Goal: Contribute content: Contribute content

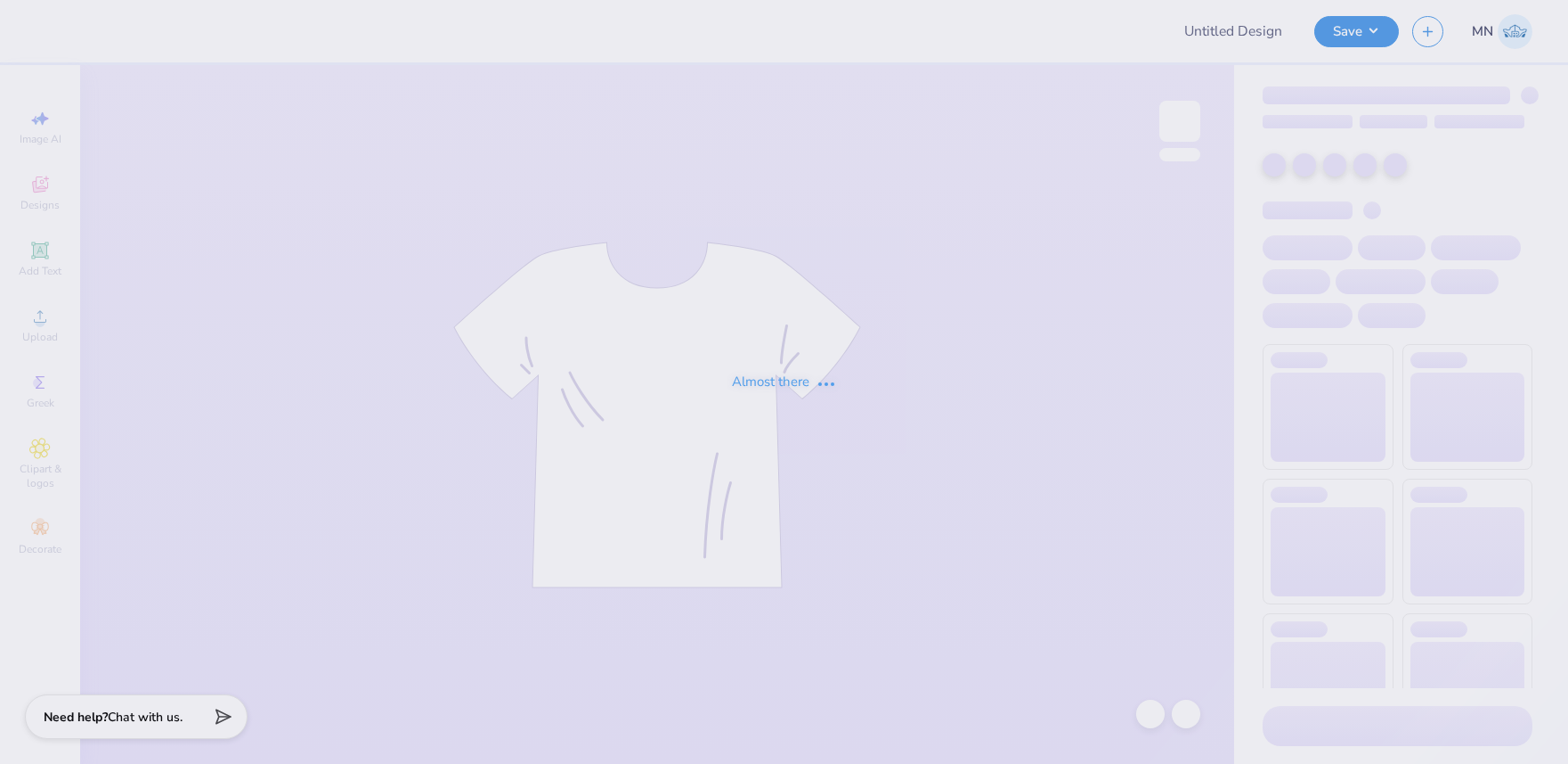
type input "[PERSON_NAME] : [US_STATE][GEOGRAPHIC_DATA], [GEOGRAPHIC_DATA]"
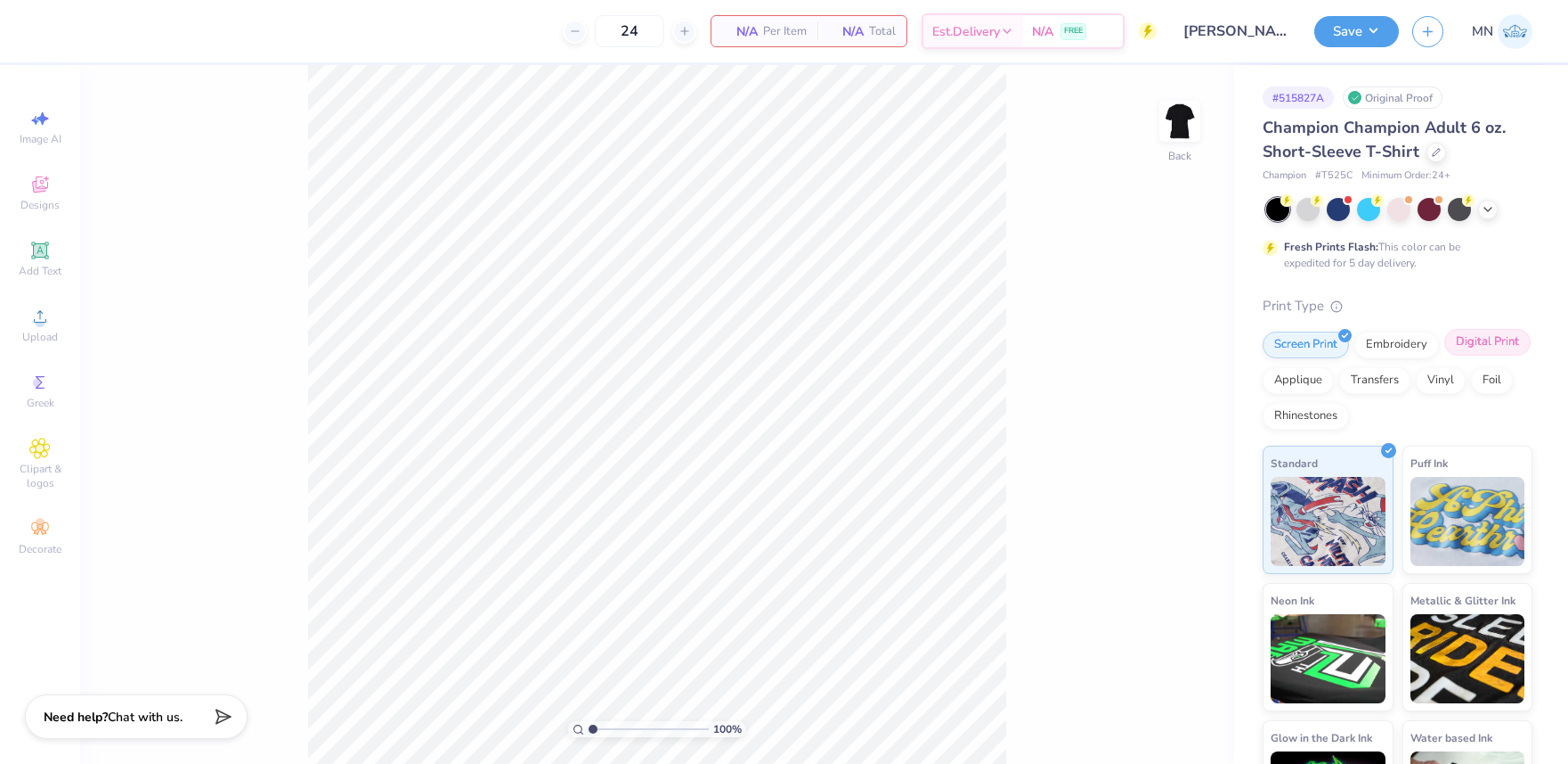
click at [1491, 347] on div "Digital Print" at bounding box center [1487, 342] width 86 height 27
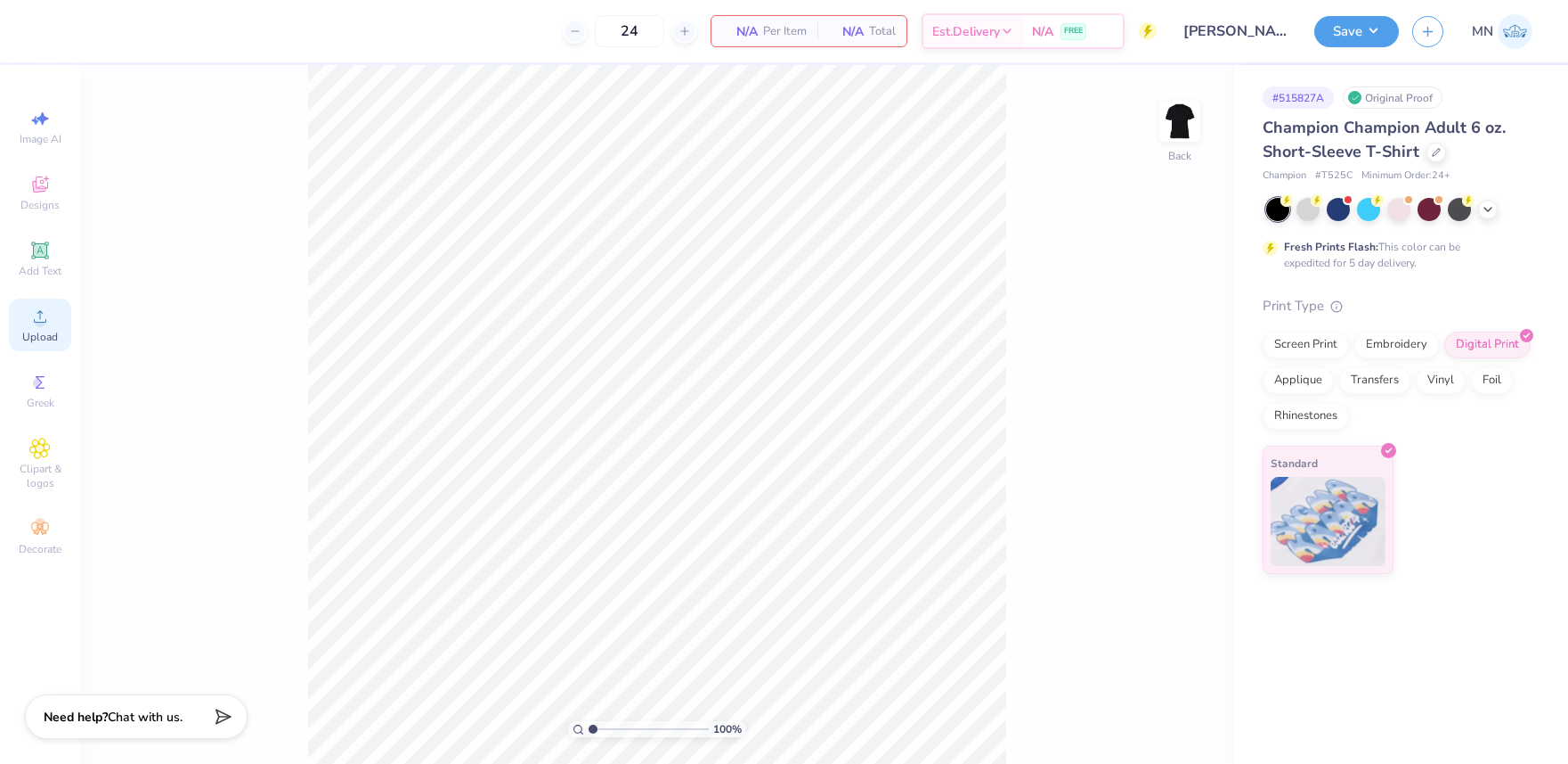
drag, startPoint x: 30, startPoint y: 335, endPoint x: 47, endPoint y: 335, distance: 17.0
click at [31, 335] on span "Upload" at bounding box center [40, 336] width 36 height 14
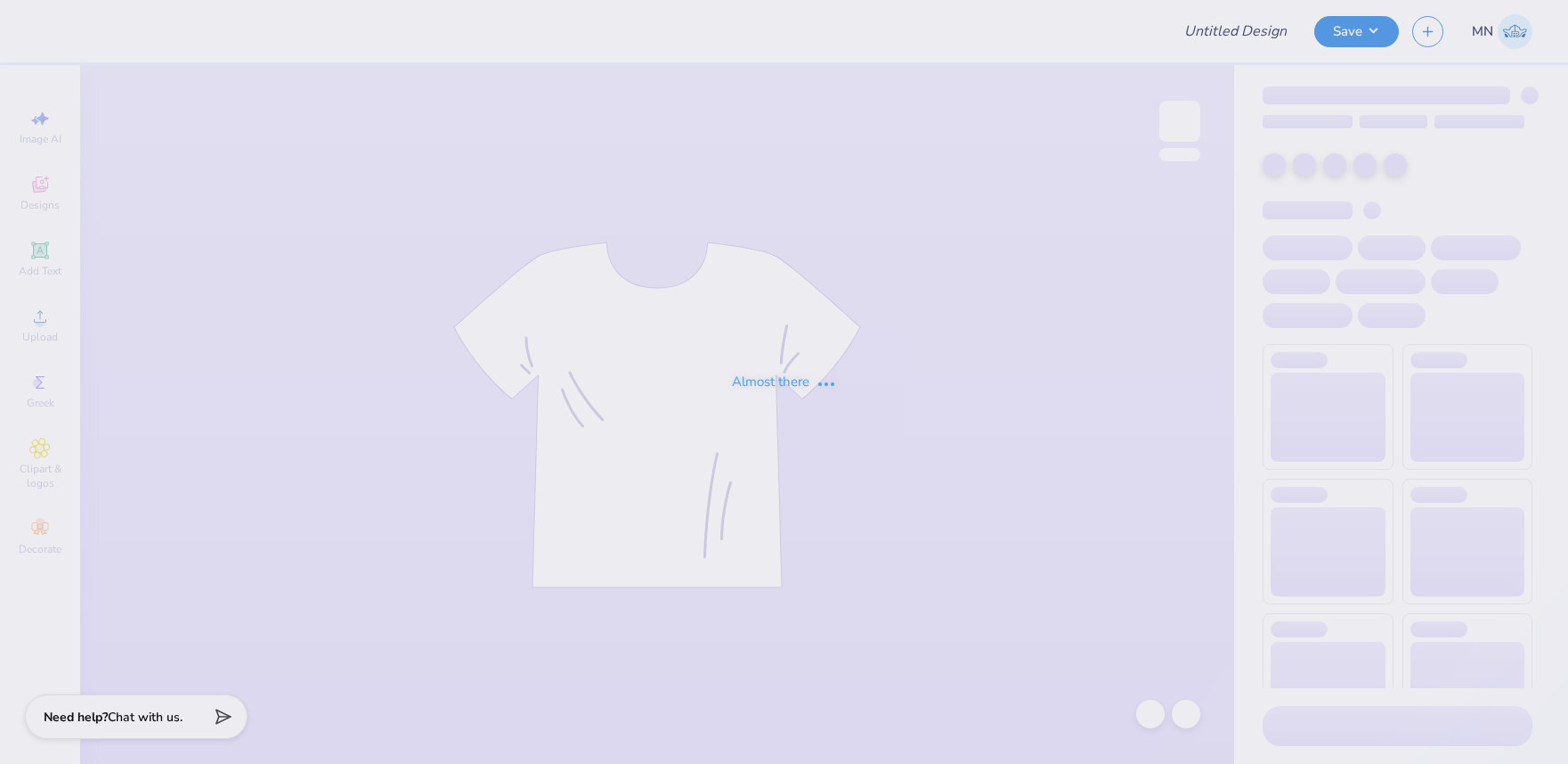
type input "[PERSON_NAME] : [US_STATE][GEOGRAPHIC_DATA], [GEOGRAPHIC_DATA]"
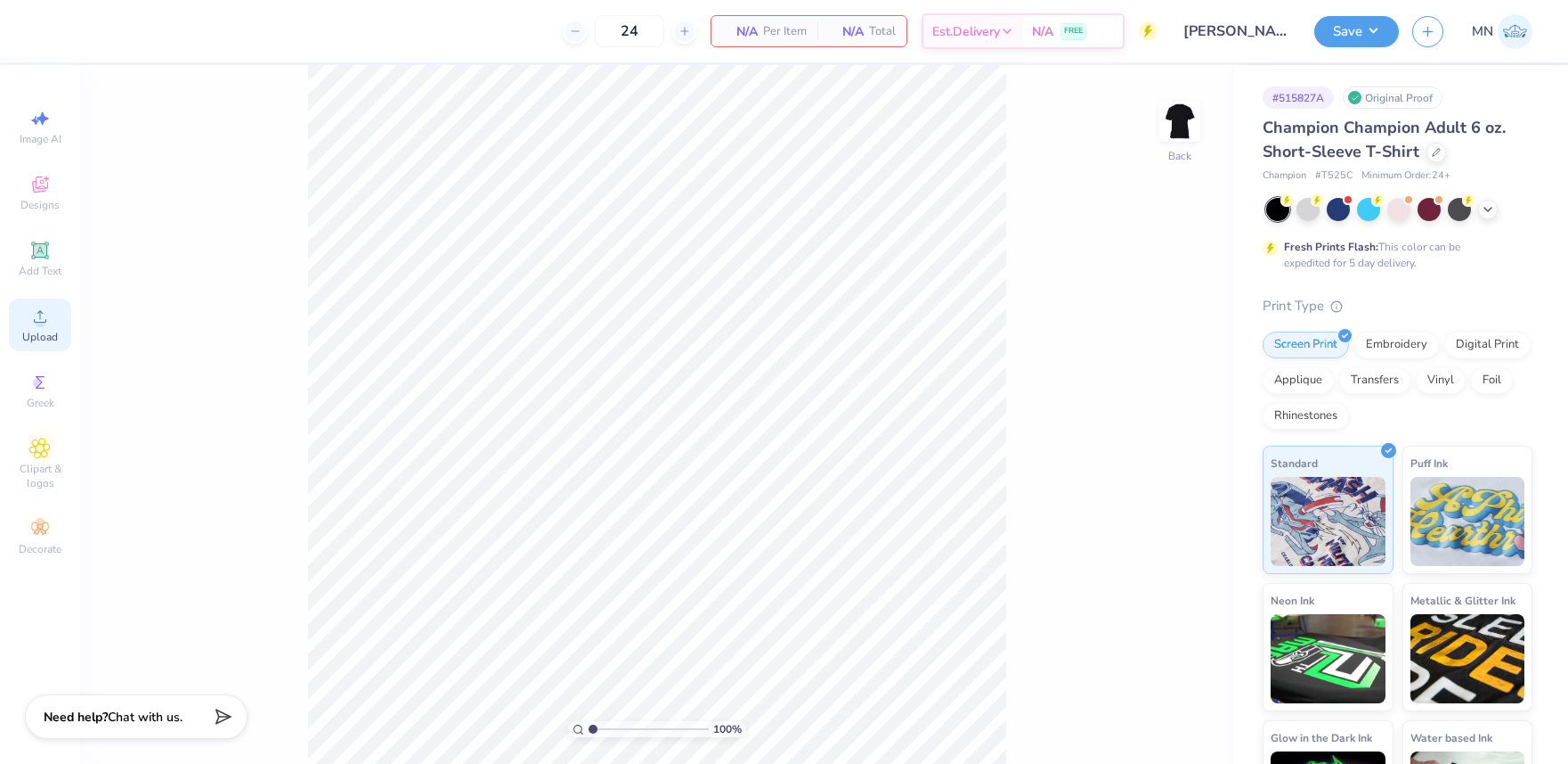
drag, startPoint x: 45, startPoint y: 356, endPoint x: 44, endPoint y: 335, distance: 21.0
click at [44, 354] on div "Image AI Designs Add Text Upload Greek Clipart & logos Decorate" at bounding box center [40, 332] width 63 height 463
click at [44, 335] on span "Upload" at bounding box center [40, 336] width 36 height 14
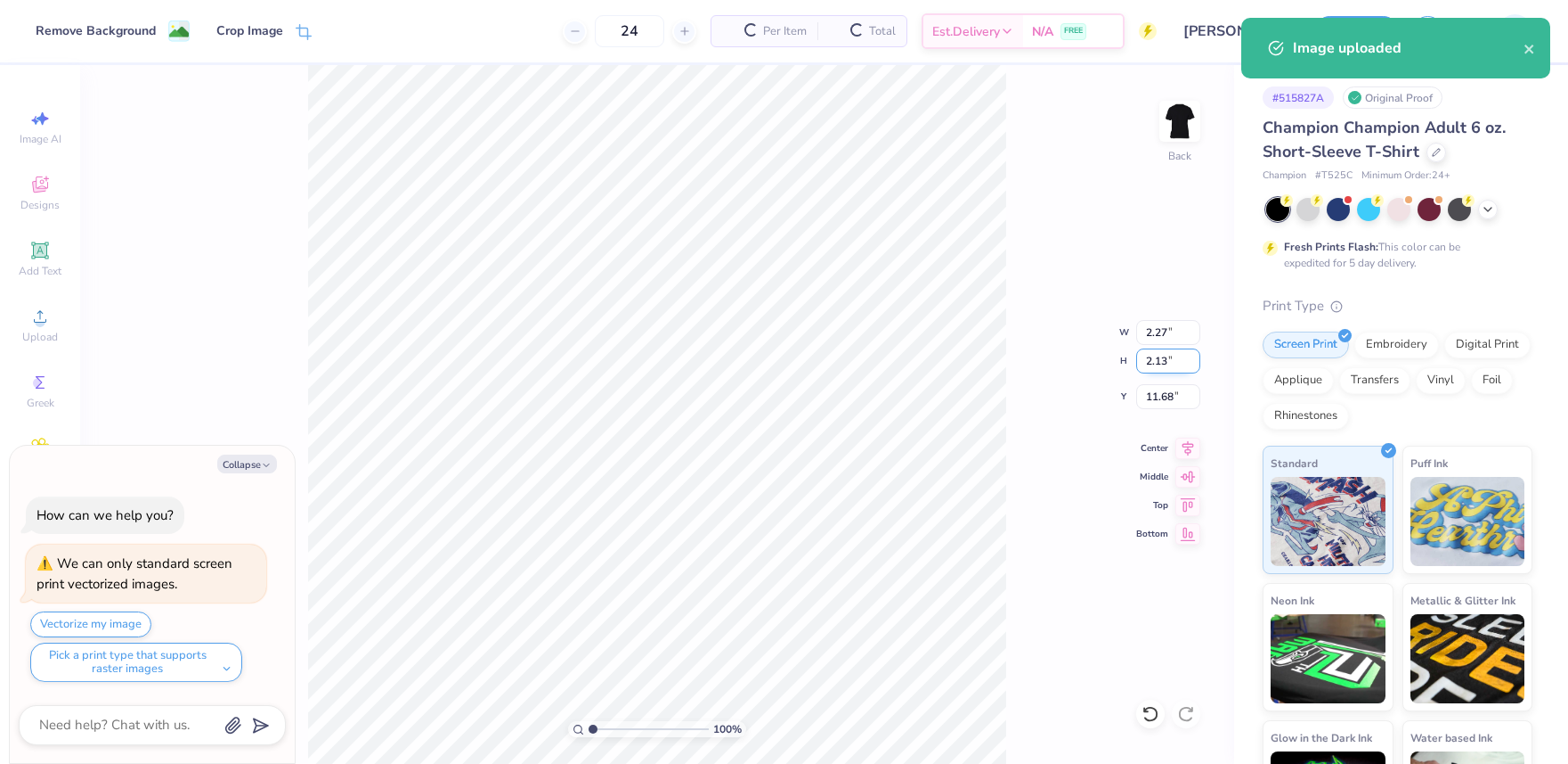
click at [1168, 358] on input "2.13" at bounding box center [1168, 361] width 65 height 25
type input "7"
type textarea "x"
type input "7.44"
type input "7.00"
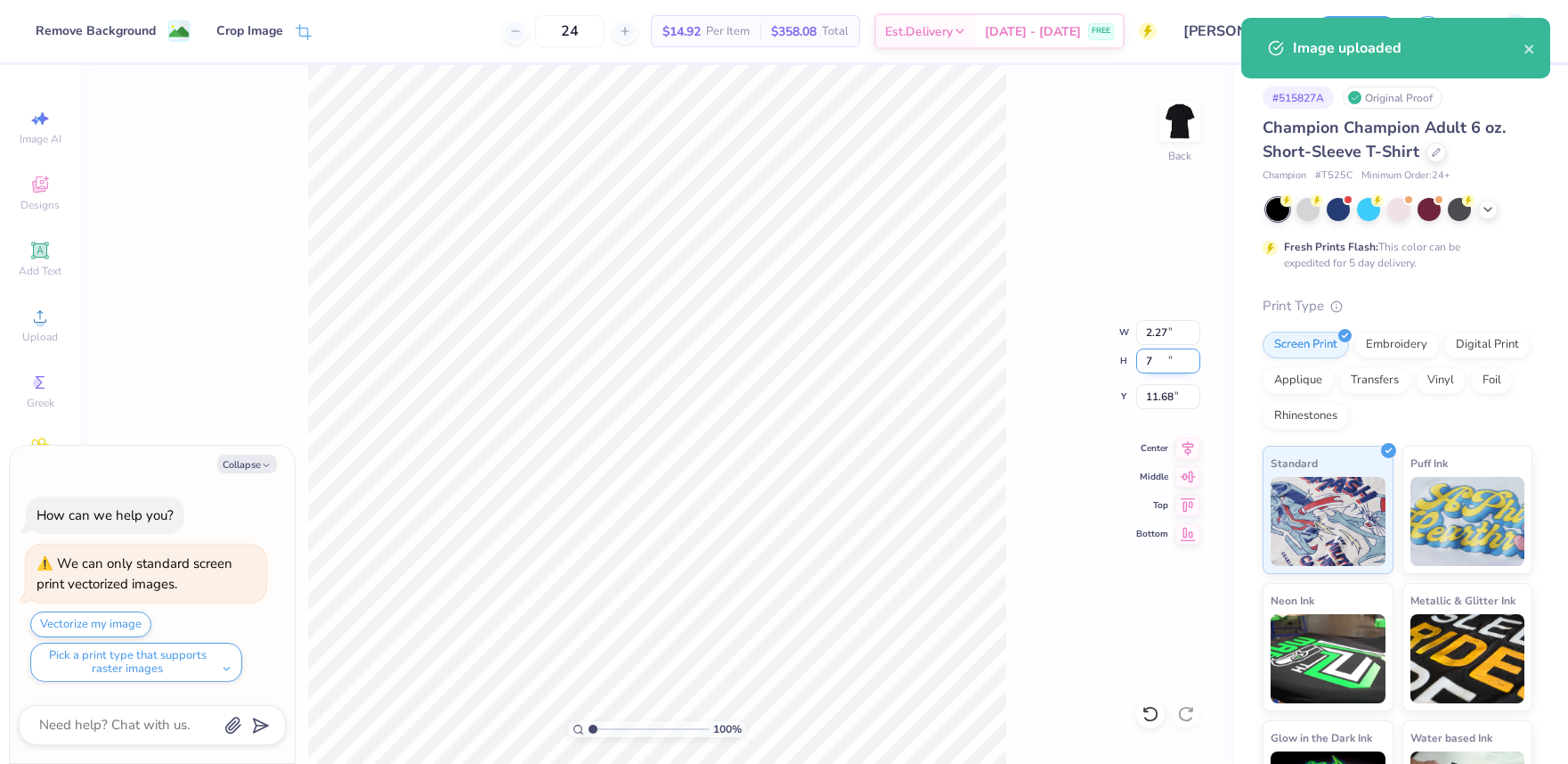
type input "9.25"
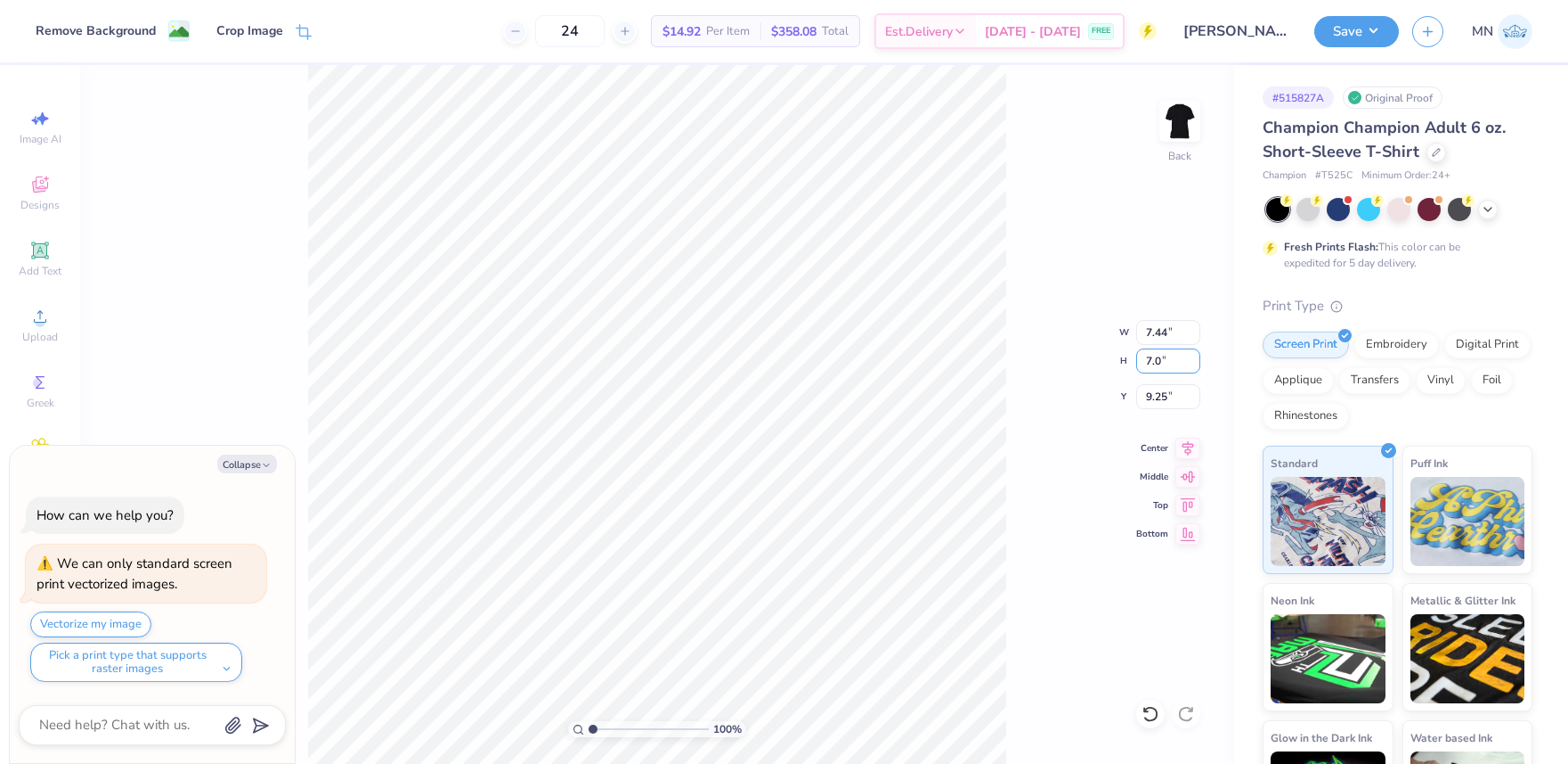
type input "7.0"
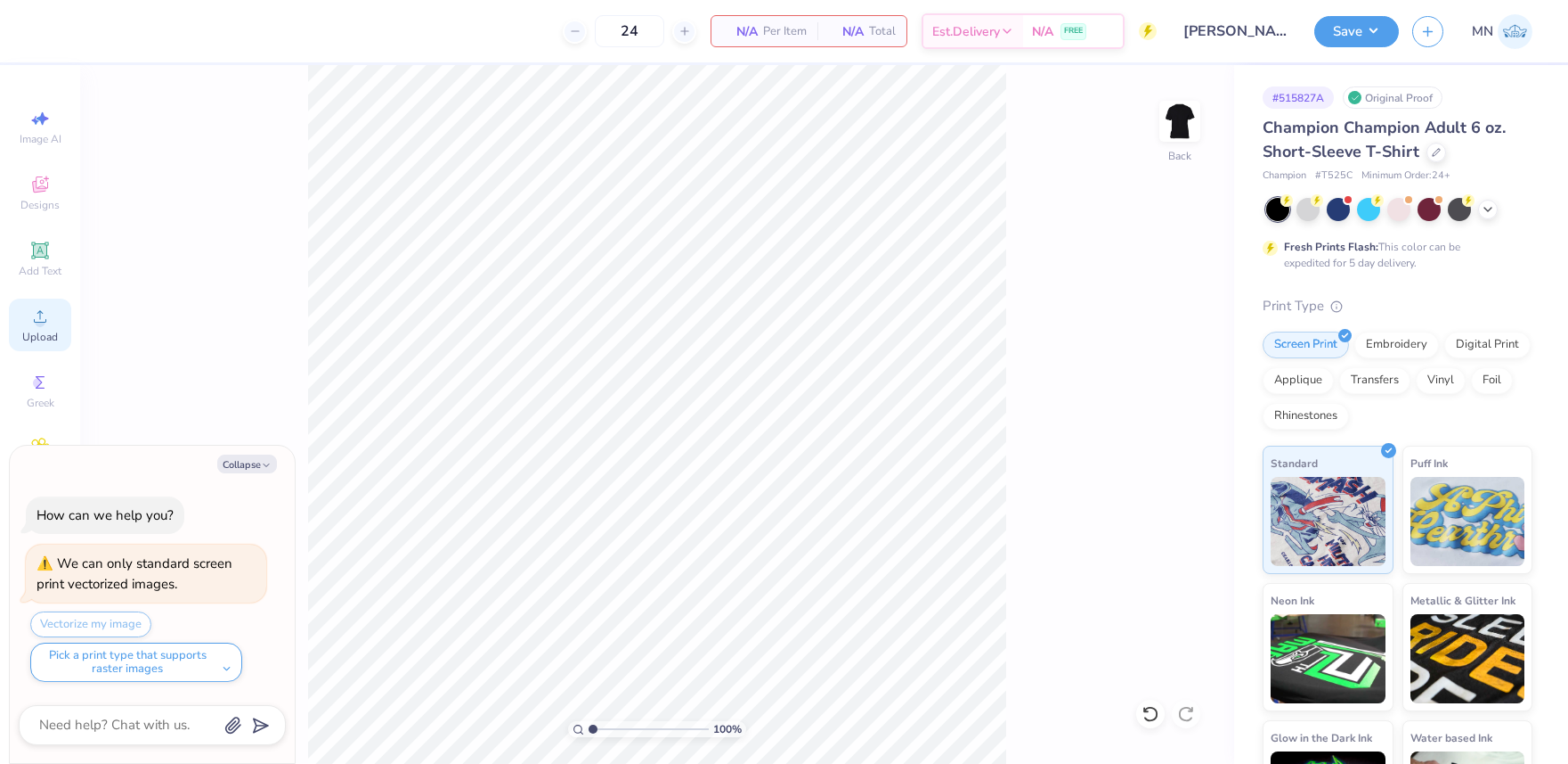
click at [29, 320] on icon at bounding box center [40, 316] width 22 height 22
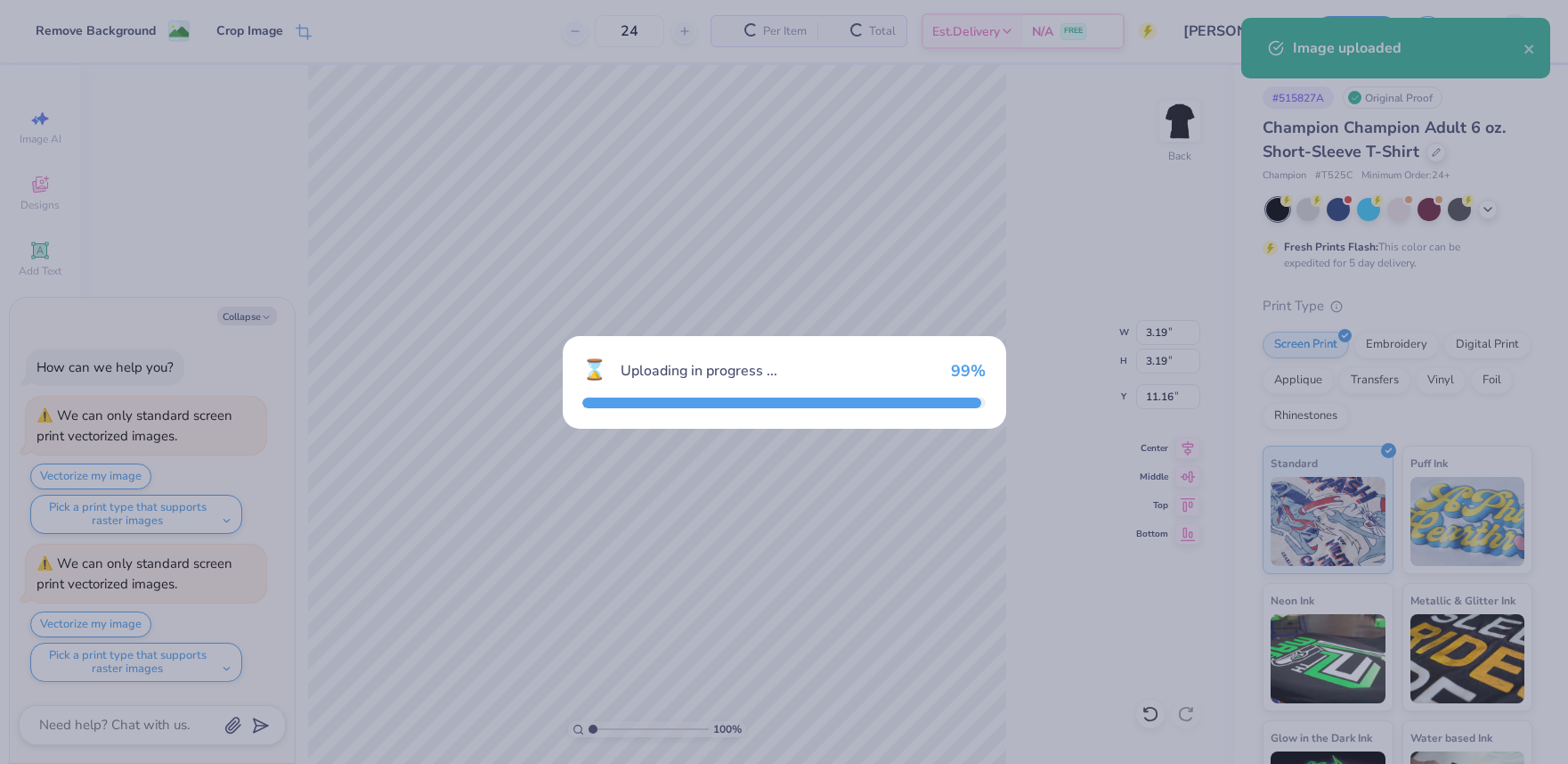
type textarea "x"
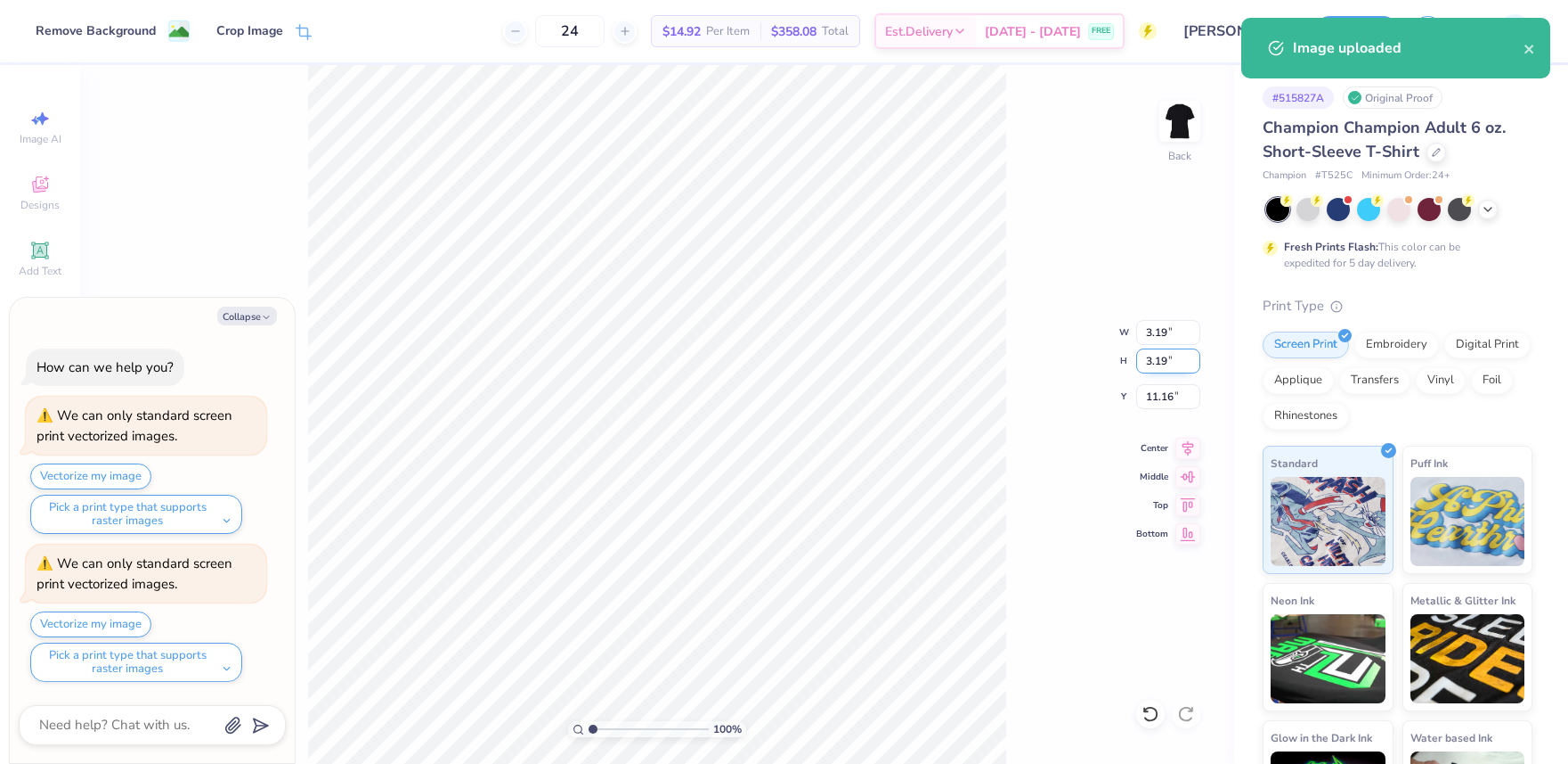
click at [1167, 367] on input "3.19" at bounding box center [1168, 361] width 65 height 25
type input "7"
type textarea "x"
type input "7.00"
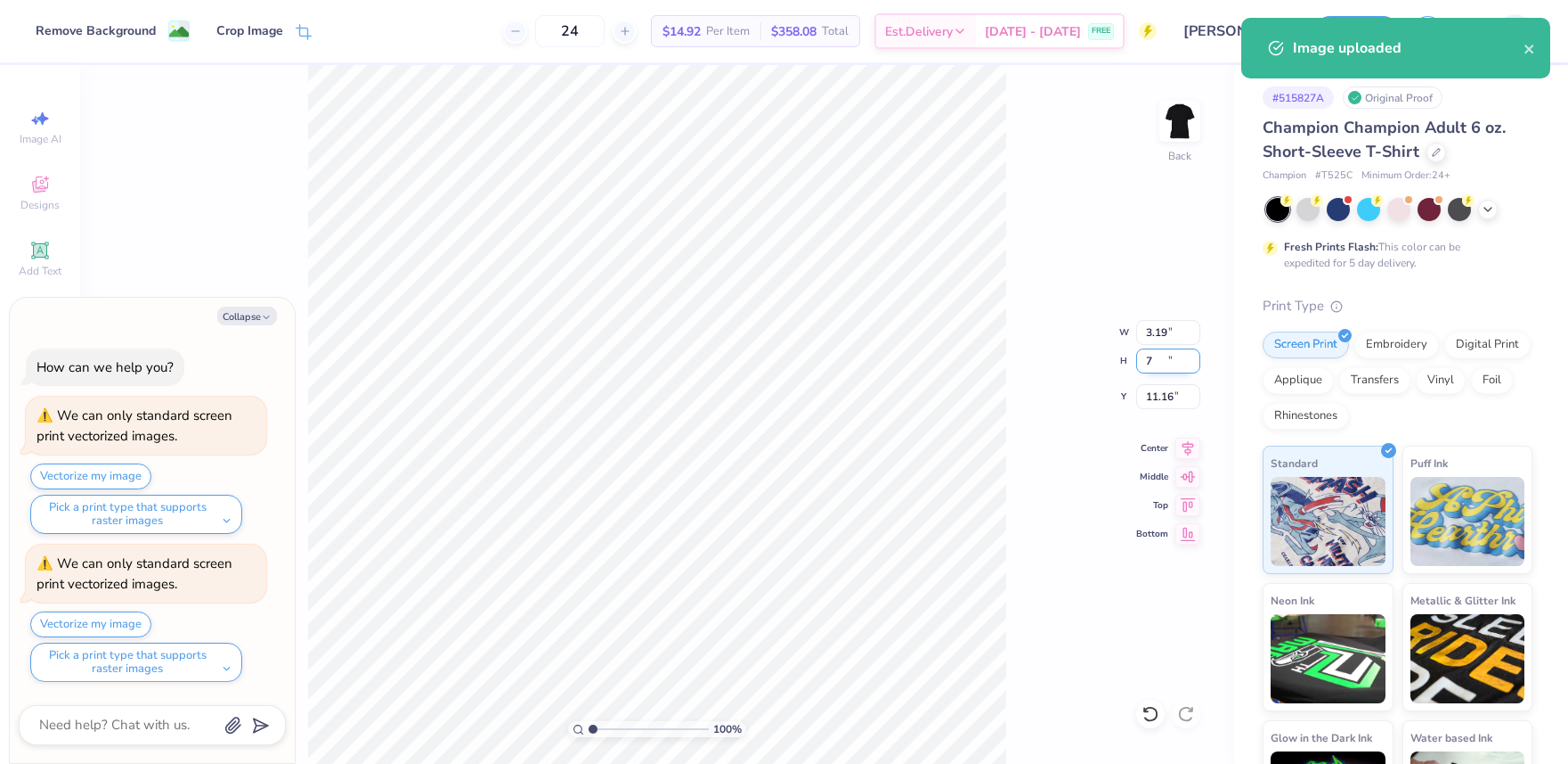
type input "9.25"
click at [1499, 346] on div "Digital Print" at bounding box center [1487, 342] width 86 height 27
type textarea "x"
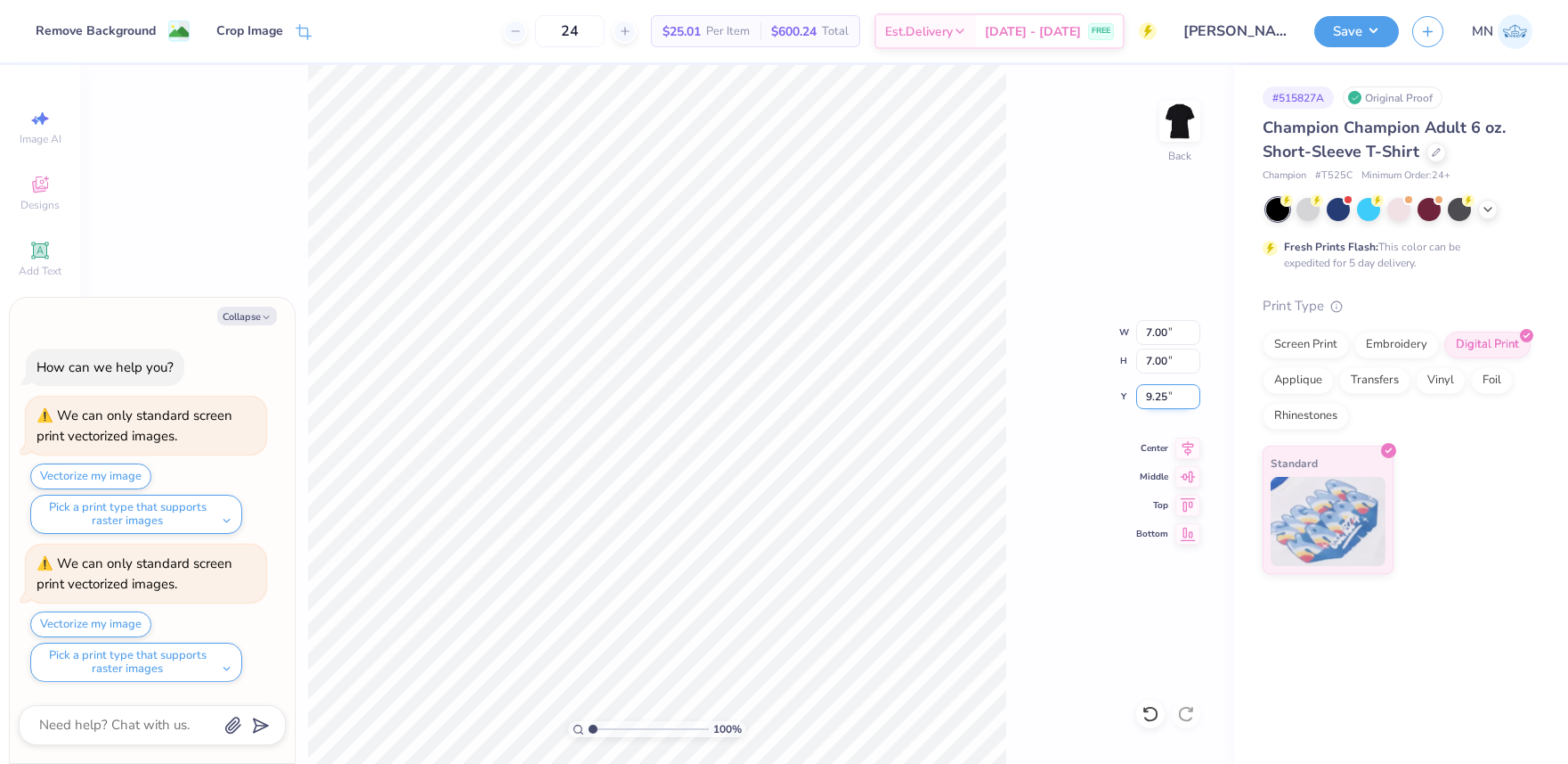
click at [1163, 391] on input "9.25" at bounding box center [1168, 396] width 65 height 25
type input "2"
type textarea "x"
type input "3"
type textarea "x"
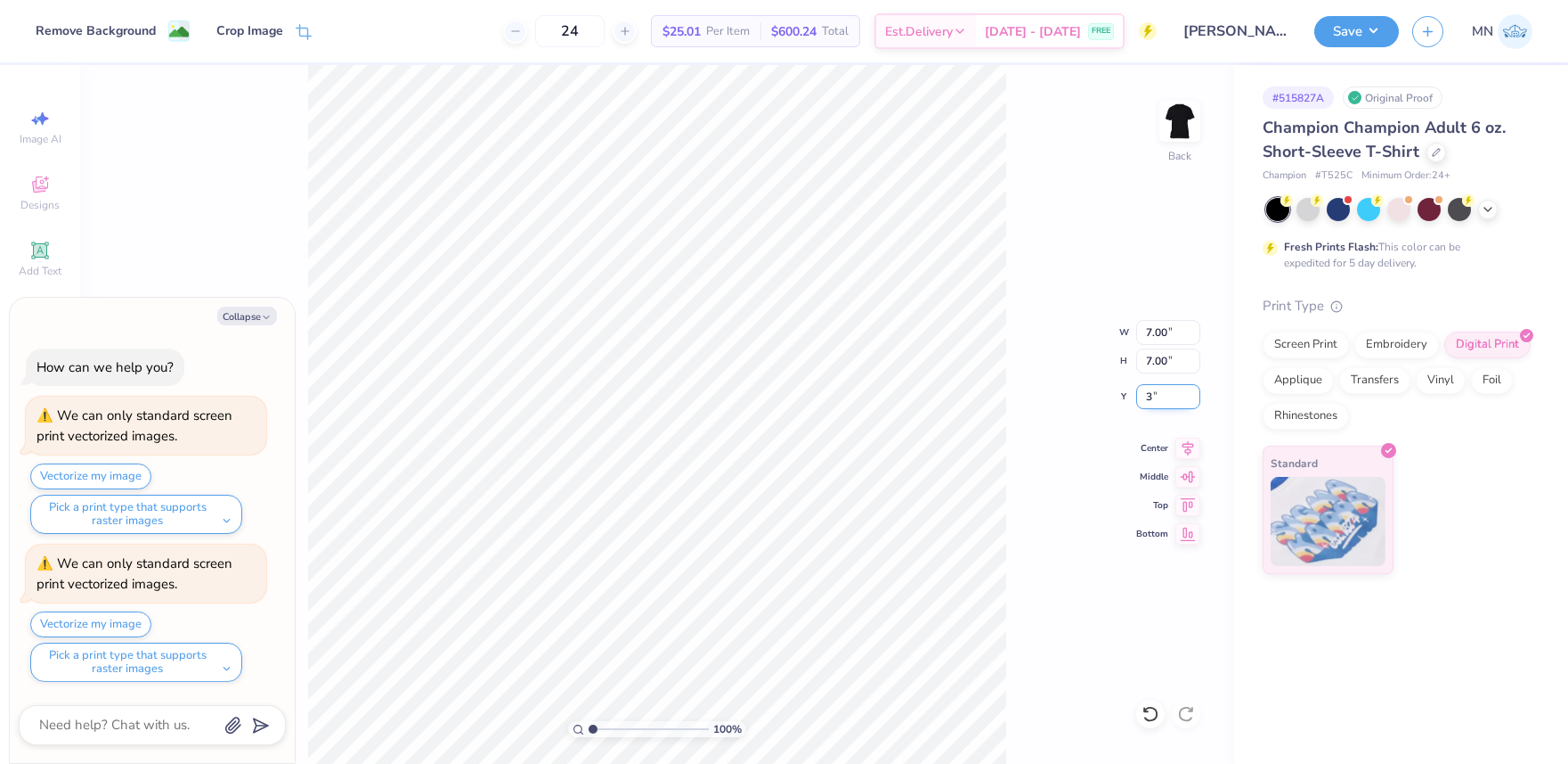
type input "3.00"
drag, startPoint x: 1033, startPoint y: 366, endPoint x: 1138, endPoint y: 219, distance: 180.6
click at [1033, 366] on div "100 % Back W 7.00 7.00 " H 7.00 7.00 " Y 3.00 3.00 " Center Middle Top Bottom" at bounding box center [656, 413] width 1154 height 698
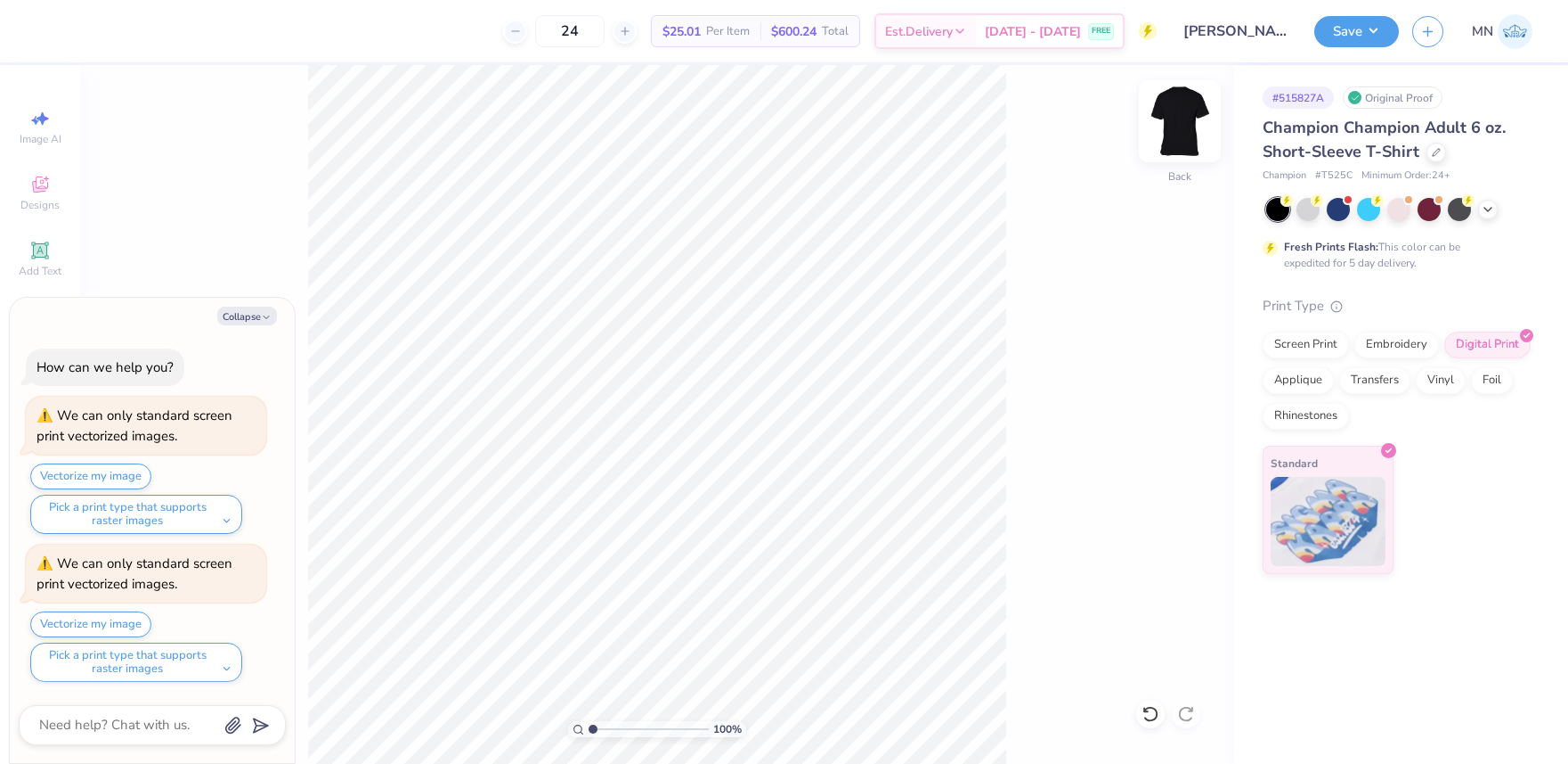
click at [1161, 149] on img at bounding box center [1180, 121] width 71 height 71
click at [242, 319] on button "Collapse" at bounding box center [247, 316] width 60 height 19
type textarea "x"
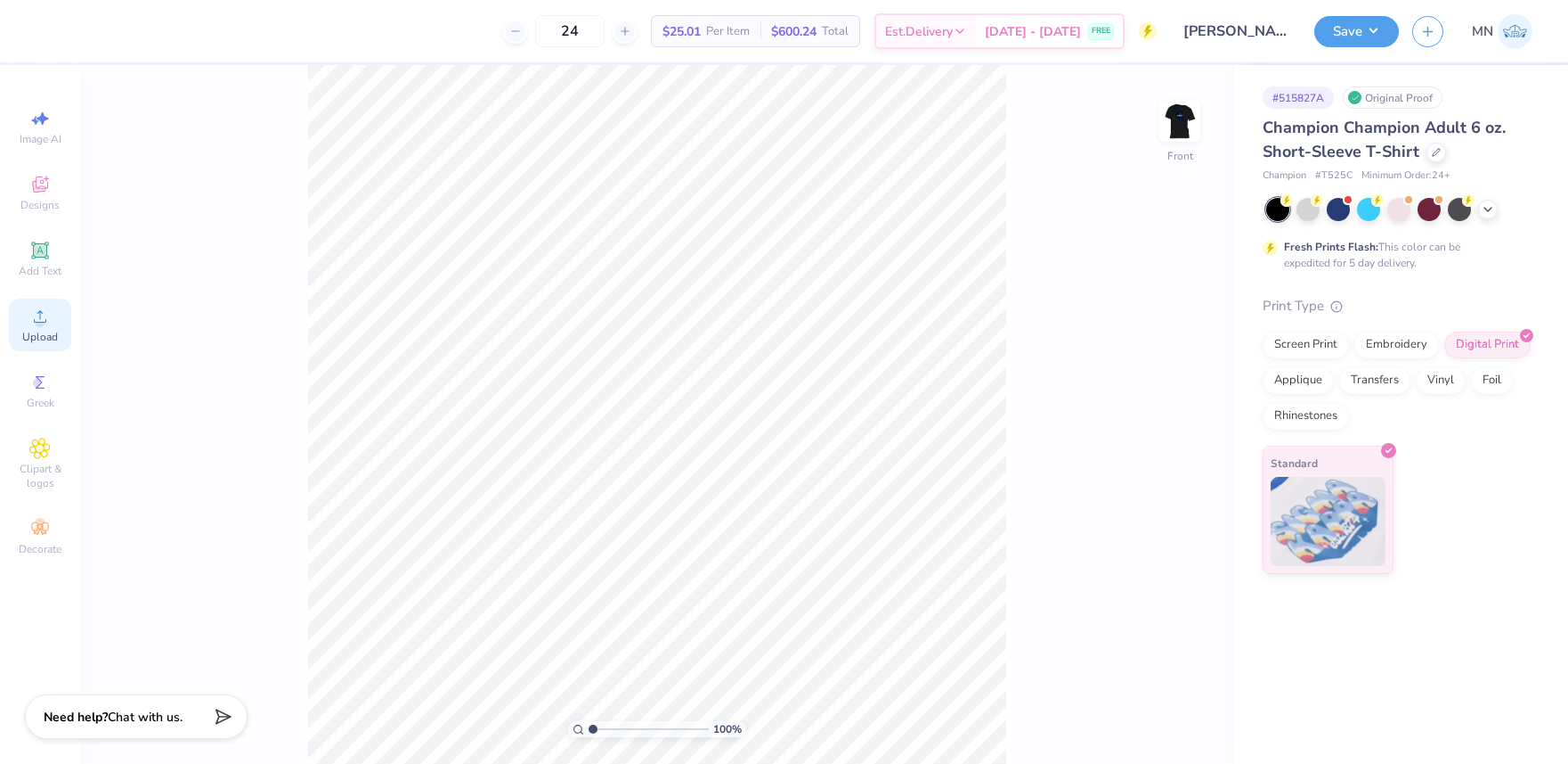
click at [36, 322] on circle at bounding box center [40, 322] width 9 height 10
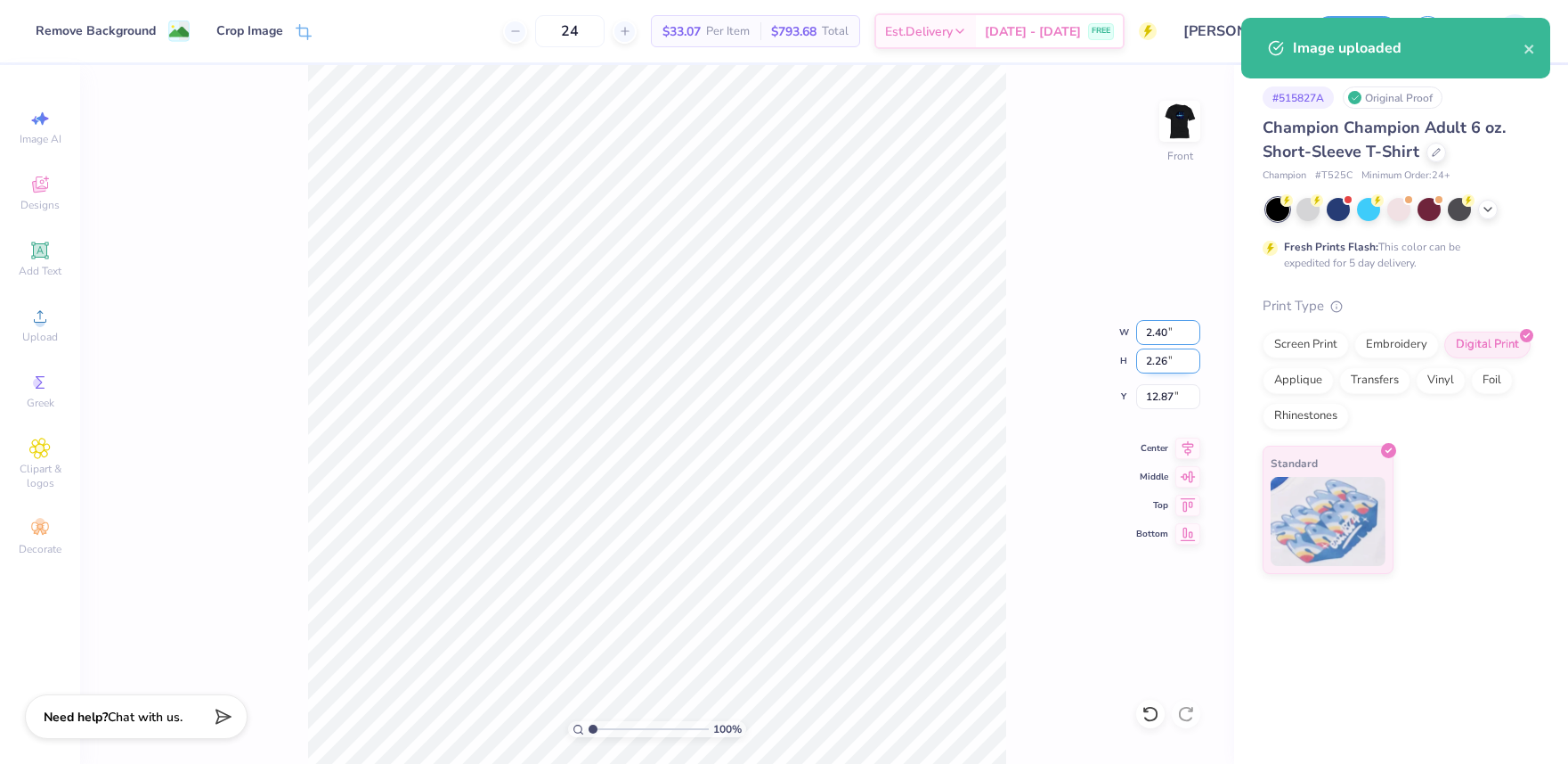
drag, startPoint x: 1155, startPoint y: 336, endPoint x: 1159, endPoint y: 357, distance: 21.4
click at [1154, 336] on input "2.40" at bounding box center [1168, 333] width 65 height 25
click at [1159, 358] on input "2.26" at bounding box center [1168, 361] width 65 height 25
type input "1"
type input "12"
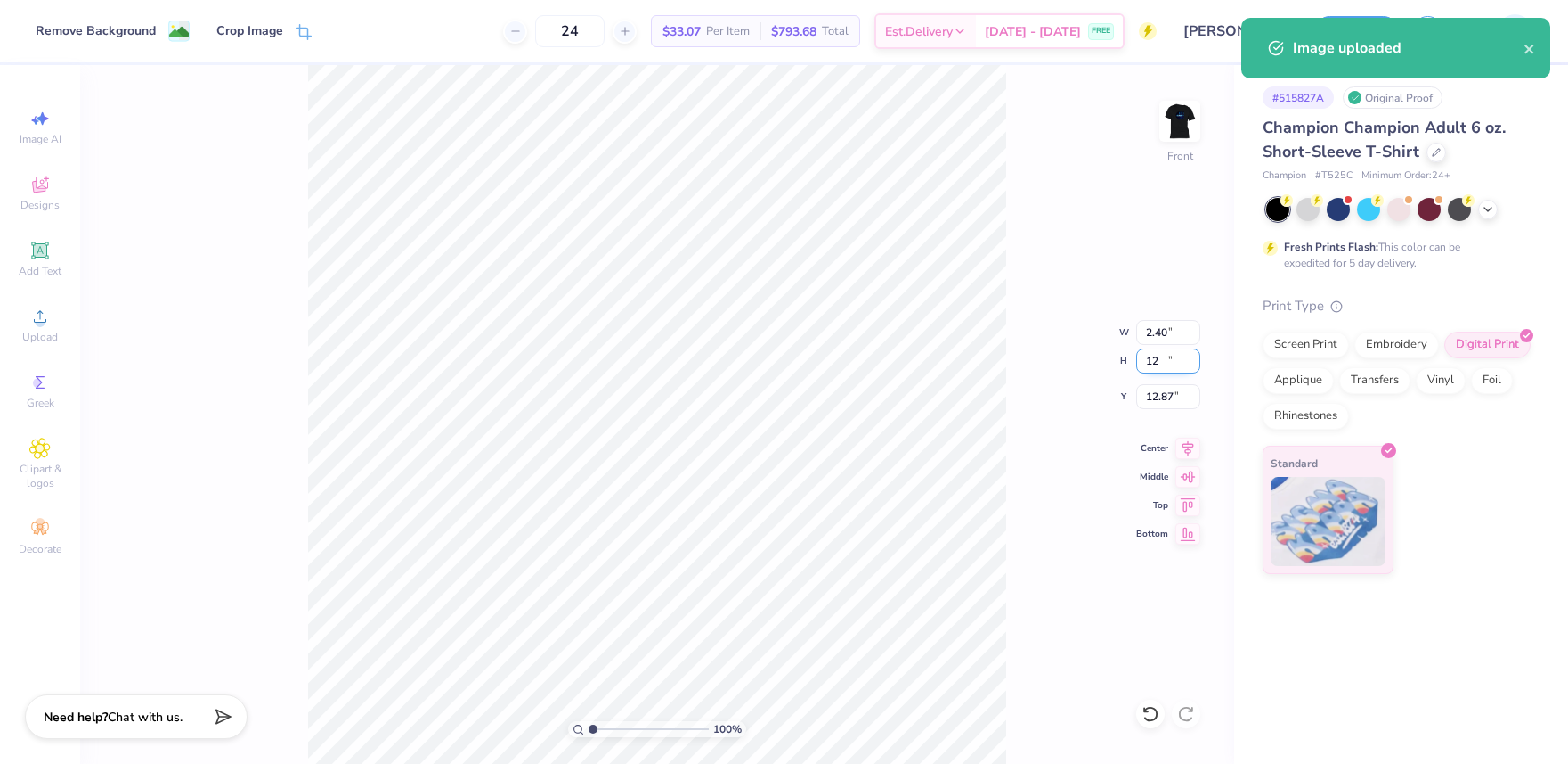
type input "1"
type input "12.76"
type input "12.00"
type input "8.00"
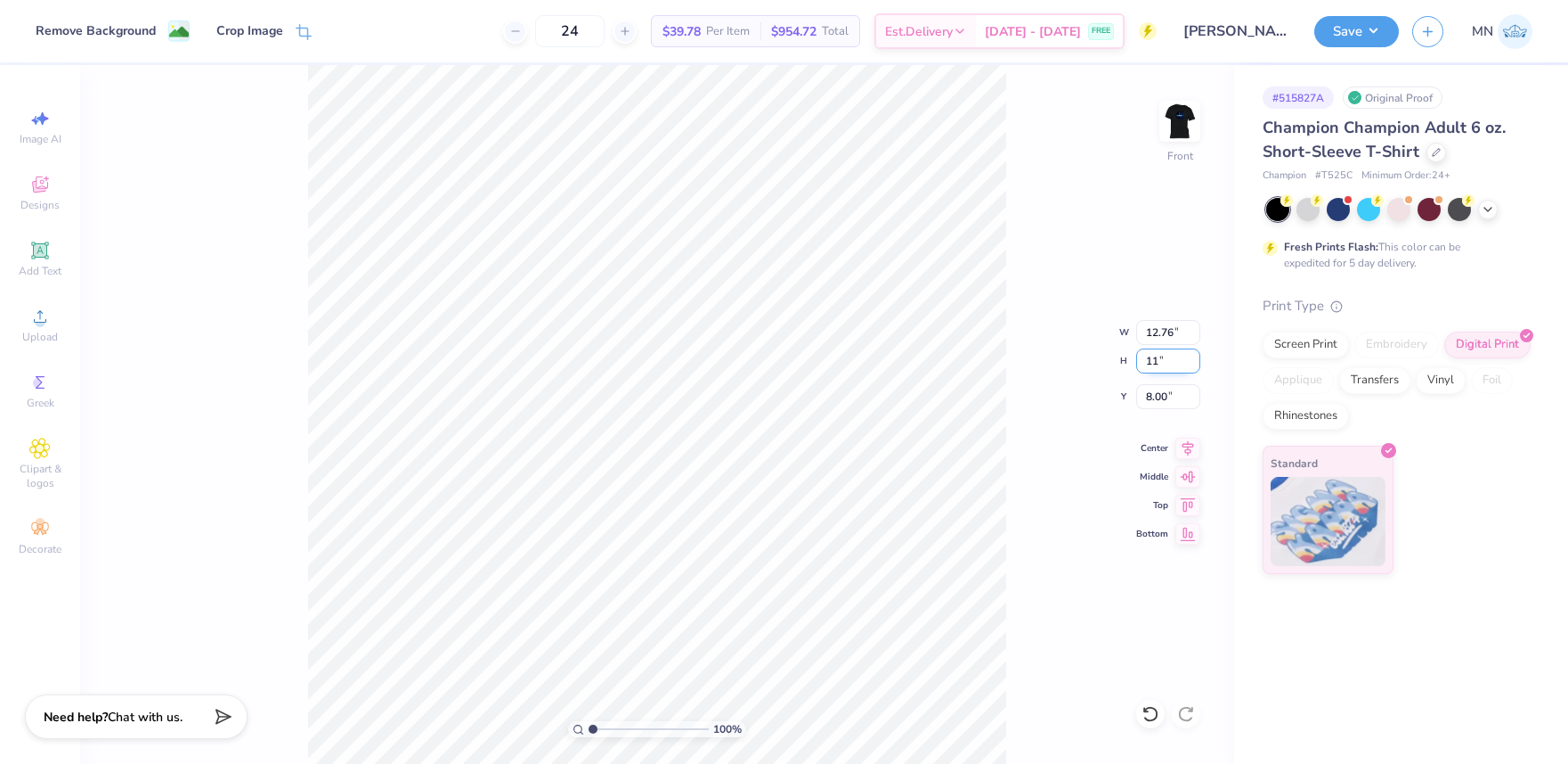
type input "11"
type input "1"
type input "11.69"
type input "11.00"
type input "8.50"
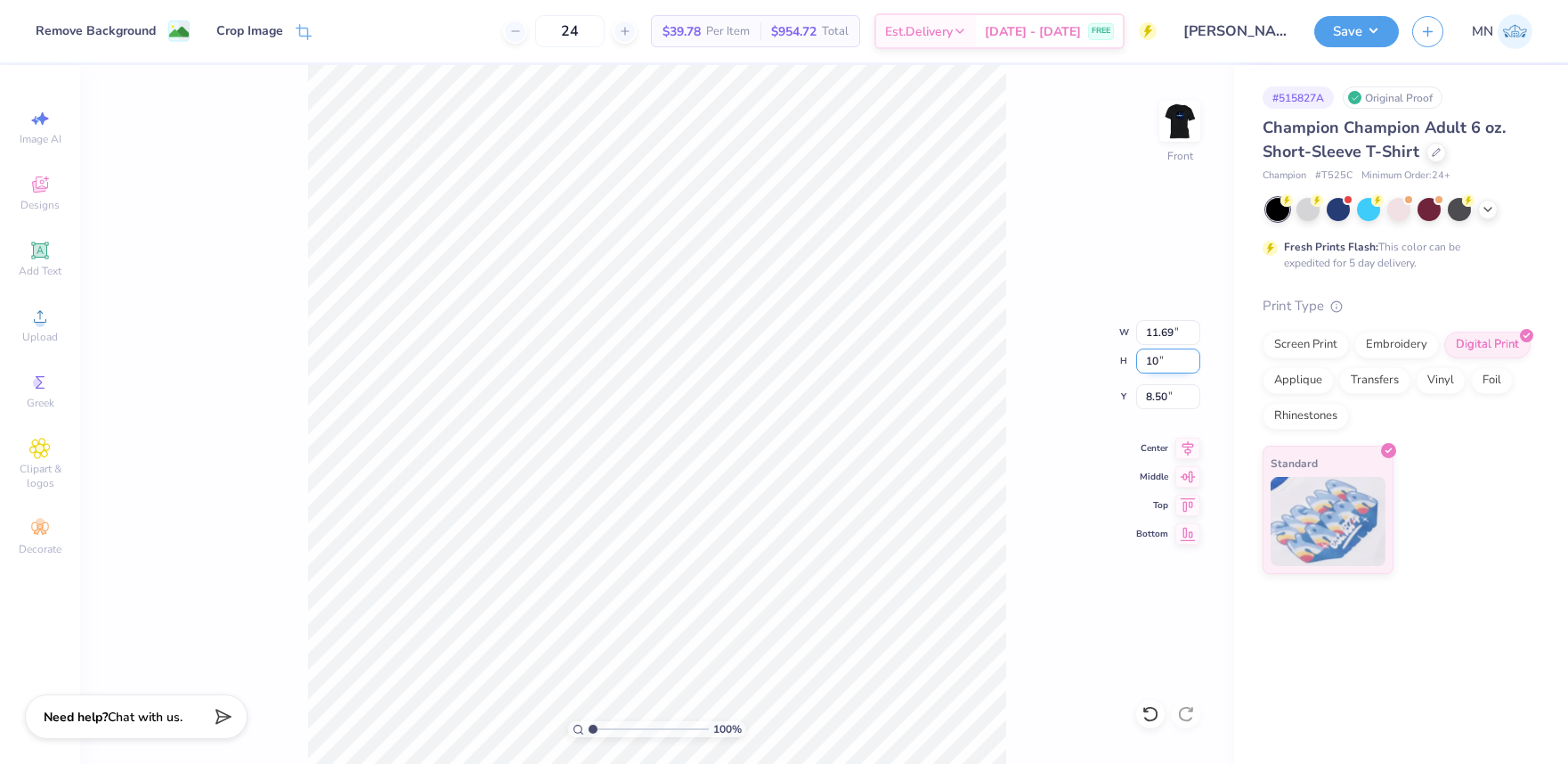
type input "10"
type input "1"
type input "10.63"
type input "10.00"
click at [1163, 395] on input "9.00" at bounding box center [1168, 396] width 65 height 25
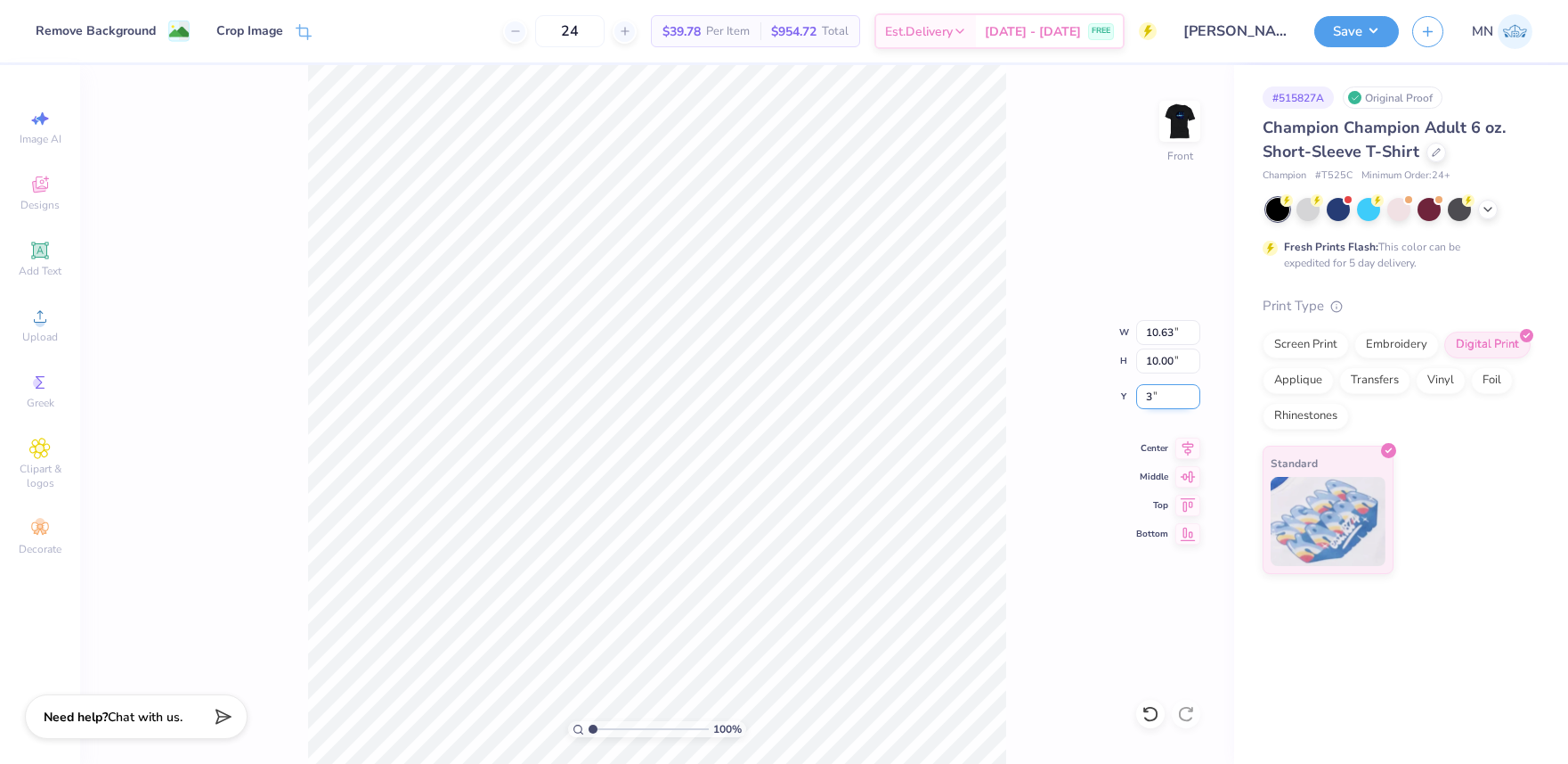
type input "3"
type input "1"
type input "3.00"
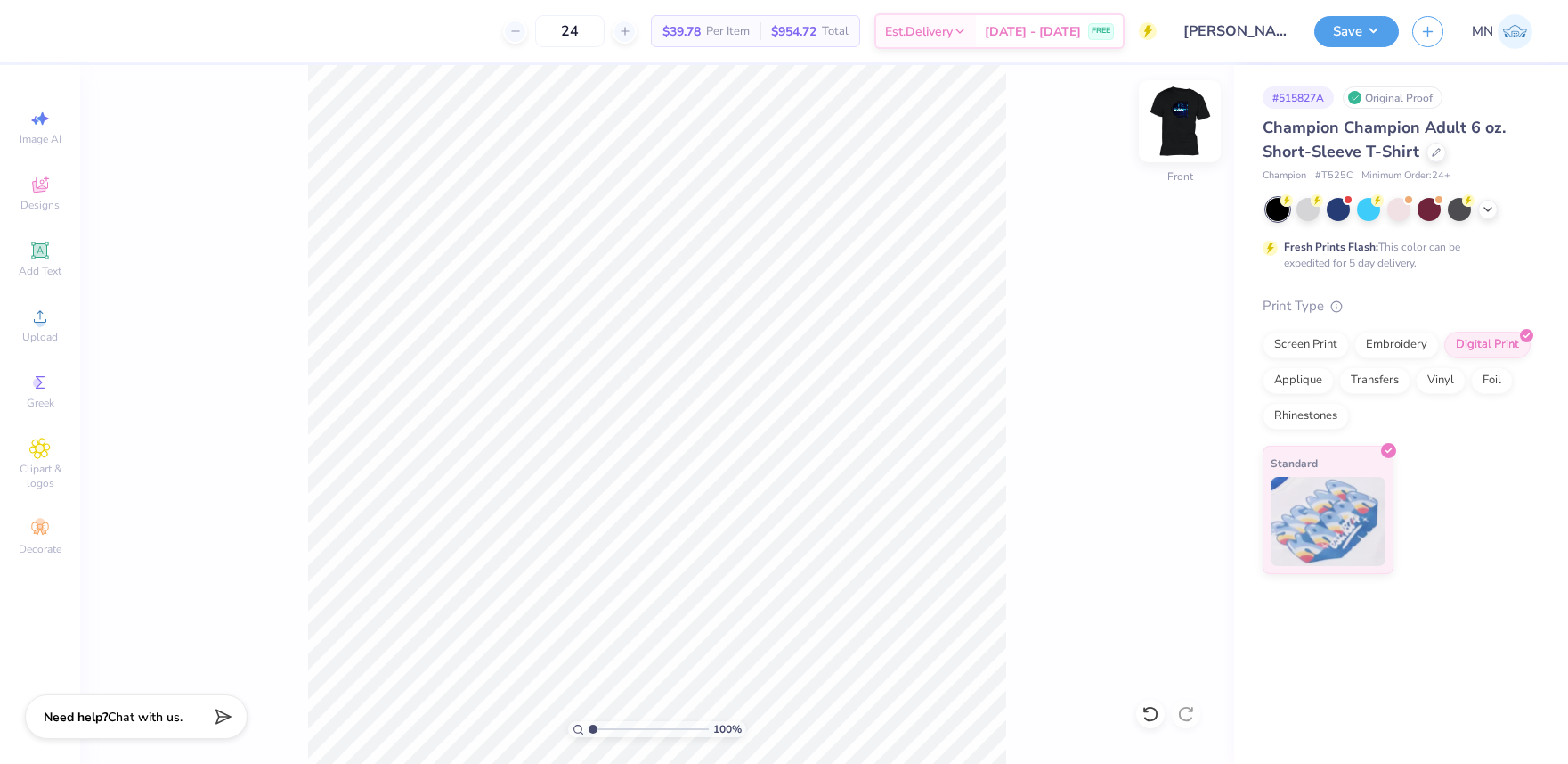
drag, startPoint x: 1204, startPoint y: 117, endPoint x: 1192, endPoint y: 117, distance: 12.0
click at [1202, 117] on div "100 % Front" at bounding box center [656, 413] width 1154 height 698
click at [1191, 118] on img at bounding box center [1180, 121] width 71 height 71
drag, startPoint x: 1360, startPoint y: 28, endPoint x: 1360, endPoint y: 48, distance: 20.0
click at [1360, 28] on button "Save" at bounding box center [1356, 31] width 85 height 31
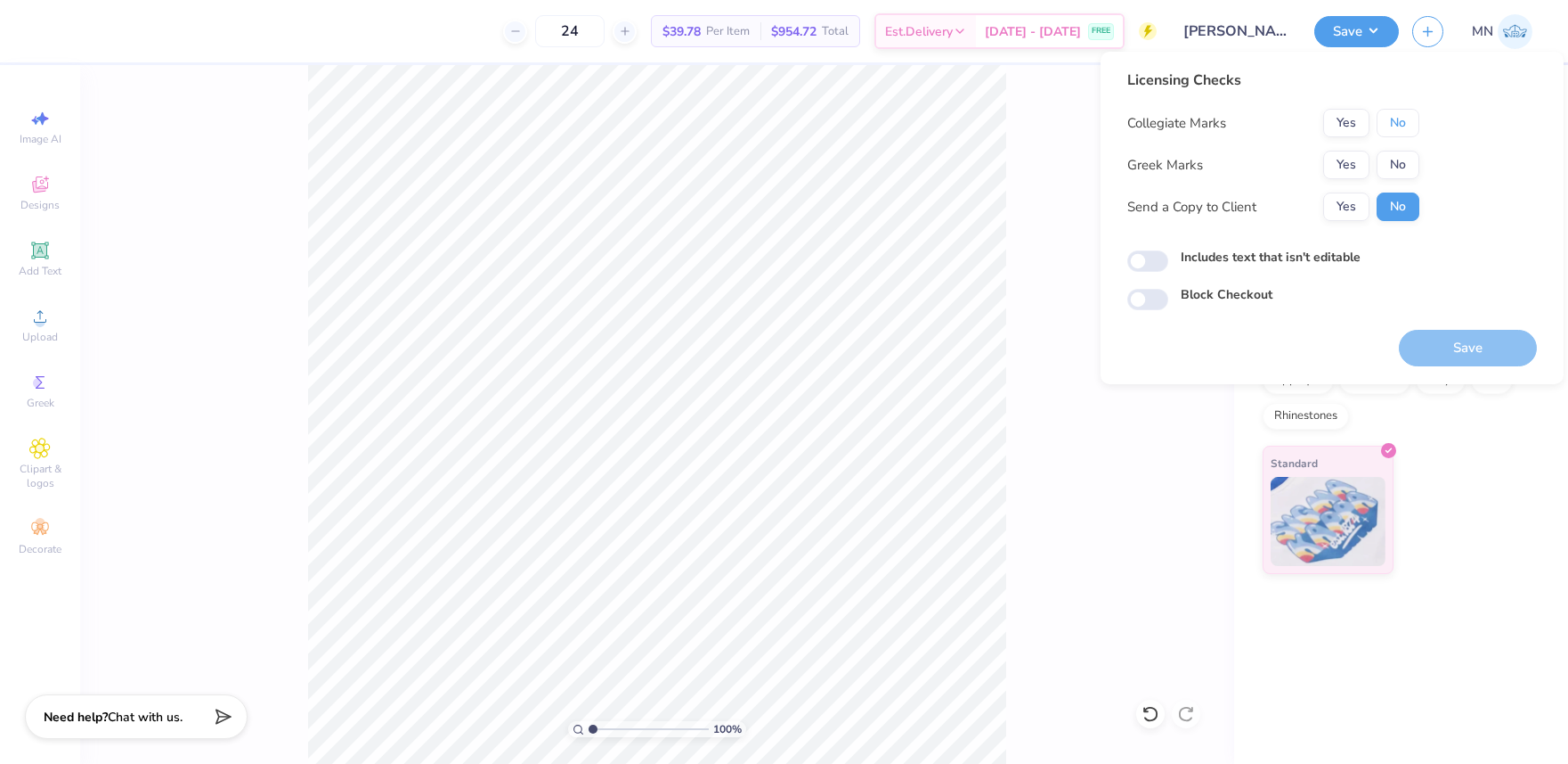
drag, startPoint x: 1403, startPoint y: 124, endPoint x: 1403, endPoint y: 146, distance: 22.0
click at [1403, 131] on button "No" at bounding box center [1398, 123] width 43 height 29
click at [1403, 147] on div "Collegiate Marks Yes No Greek Marks Yes No Send a Copy to Client Yes No" at bounding box center [1274, 164] width 293 height 112
drag, startPoint x: 1403, startPoint y: 153, endPoint x: 1422, endPoint y: 207, distance: 57.2
click at [1403, 153] on button "No" at bounding box center [1398, 164] width 43 height 29
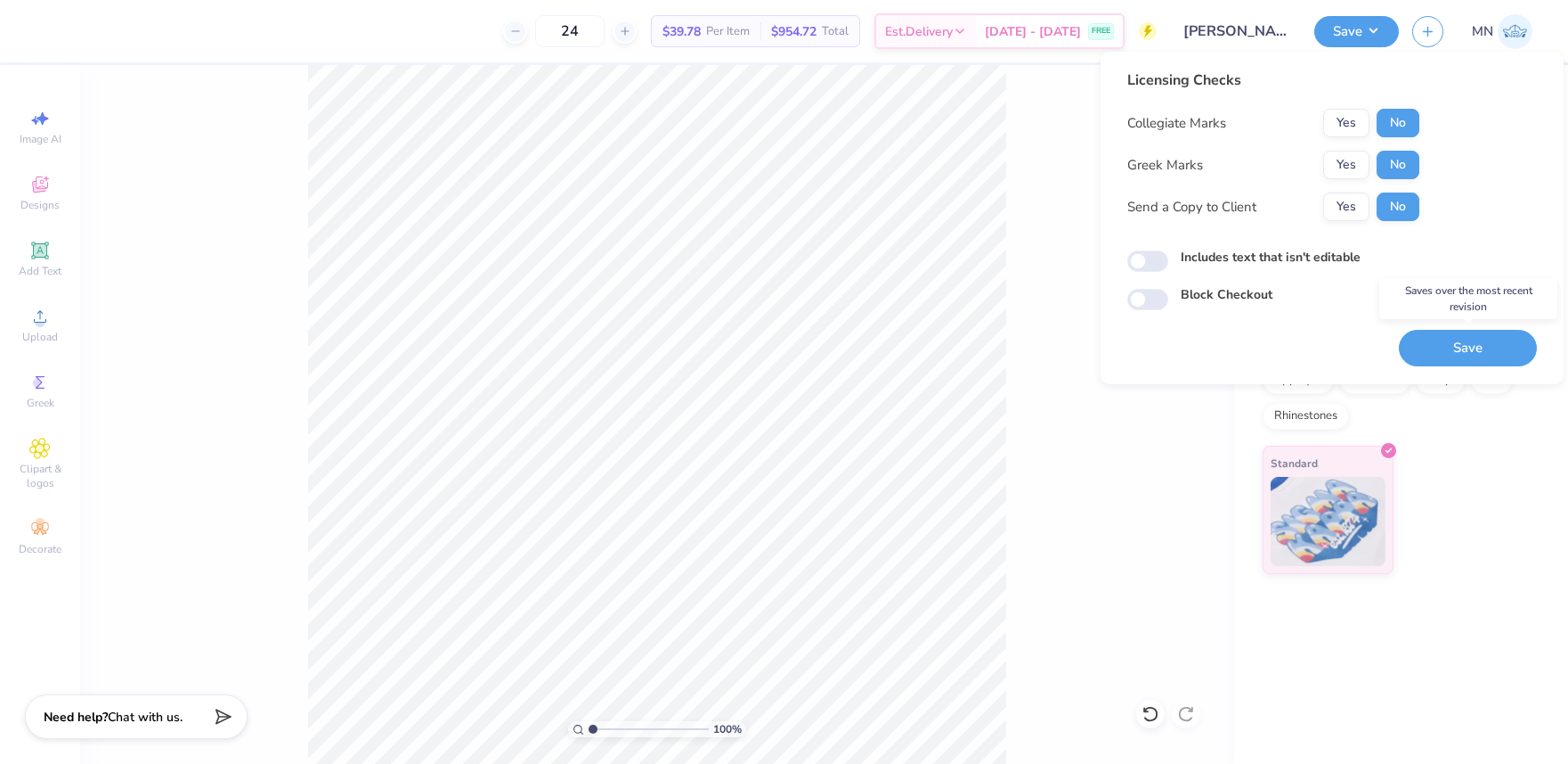
drag, startPoint x: 1464, startPoint y: 329, endPoint x: 1447, endPoint y: 319, distance: 19.7
click at [1464, 330] on button "Save" at bounding box center [1467, 348] width 138 height 36
type input "1"
